Goal: Find specific page/section: Find specific page/section

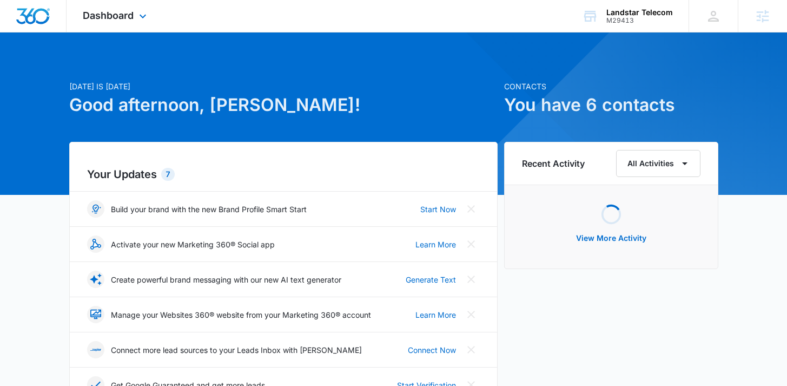
drag, startPoint x: 137, startPoint y: 23, endPoint x: 159, endPoint y: 38, distance: 26.4
click at [138, 23] on div "Dashboard Apps Reputation Websites Forms CRM Email Social Shop Content Ads Inte…" at bounding box center [116, 16] width 99 height 32
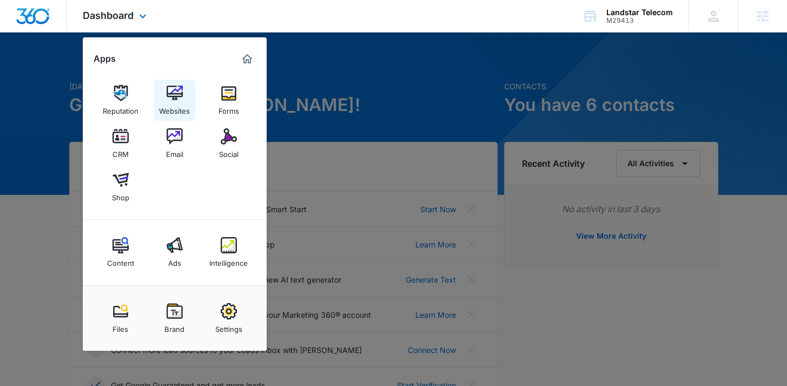
click at [170, 92] on img at bounding box center [175, 93] width 16 height 16
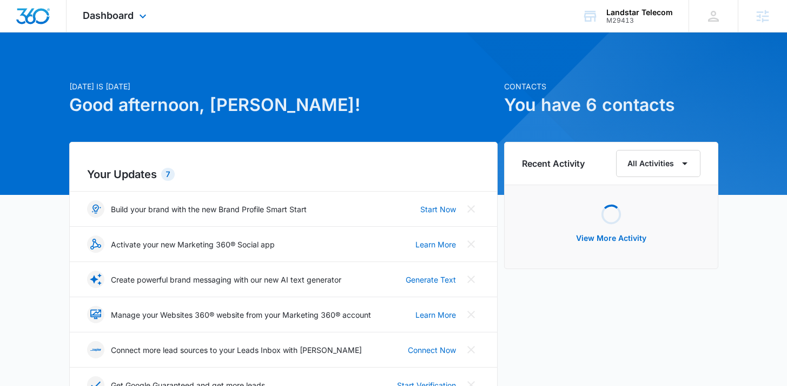
click at [135, 20] on div "Dashboard Apps Reputation Websites Forms CRM Email Social Shop Content Ads Inte…" at bounding box center [116, 16] width 99 height 32
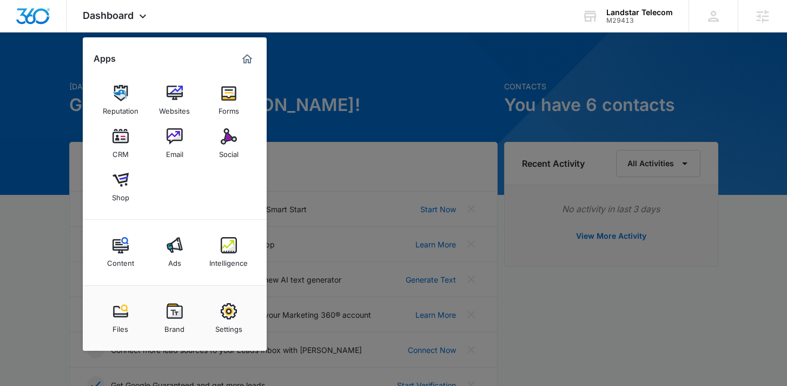
click at [176, 144] on img at bounding box center [175, 136] width 16 height 16
